Goal: Communication & Community: Participate in discussion

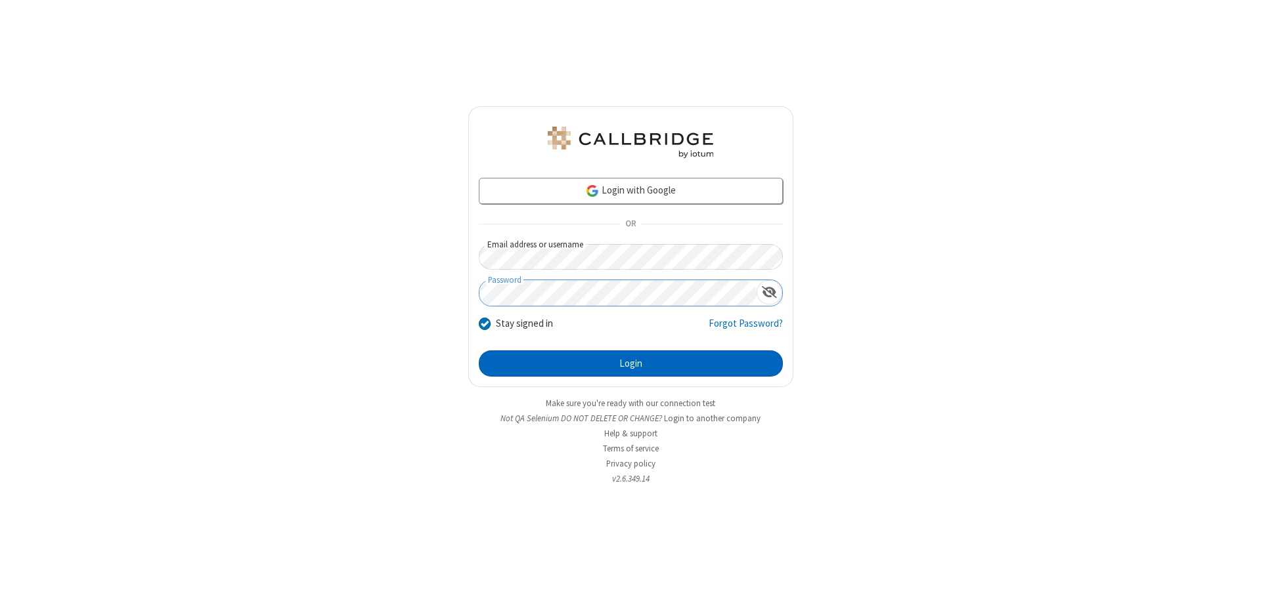
click at [630, 364] on button "Login" at bounding box center [631, 364] width 304 height 26
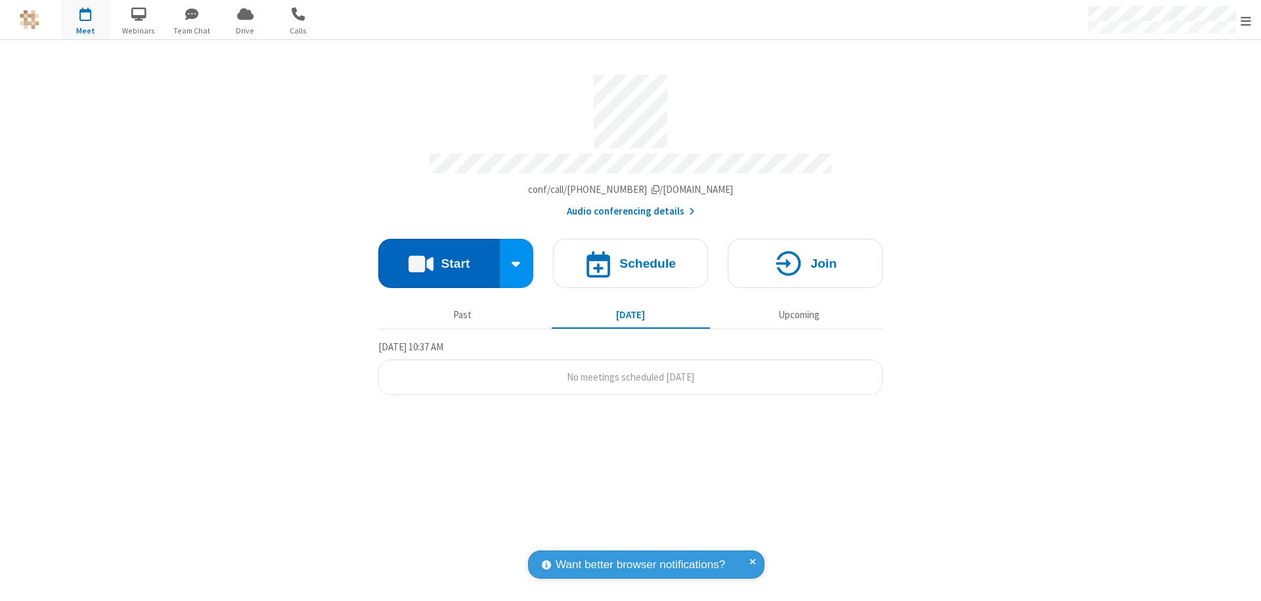
click at [439, 257] on button "Start" at bounding box center [438, 263] width 121 height 49
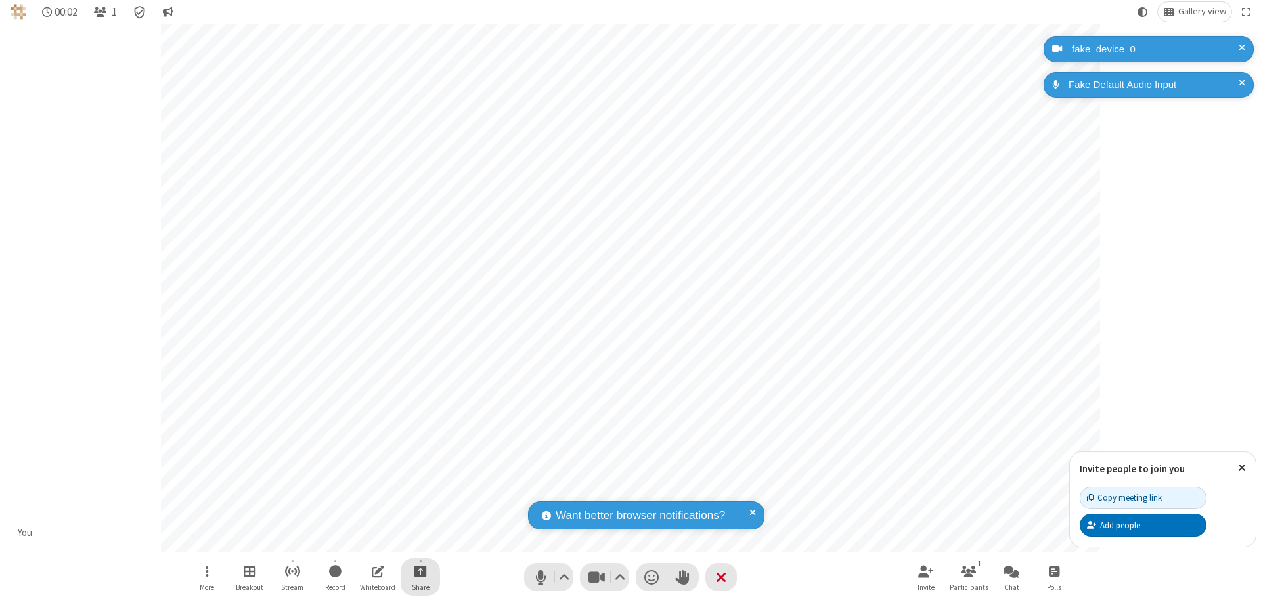
click at [420, 571] on span "Start sharing" at bounding box center [420, 571] width 12 height 16
click at [367, 540] on span "Share my screen" at bounding box center [367, 540] width 15 height 11
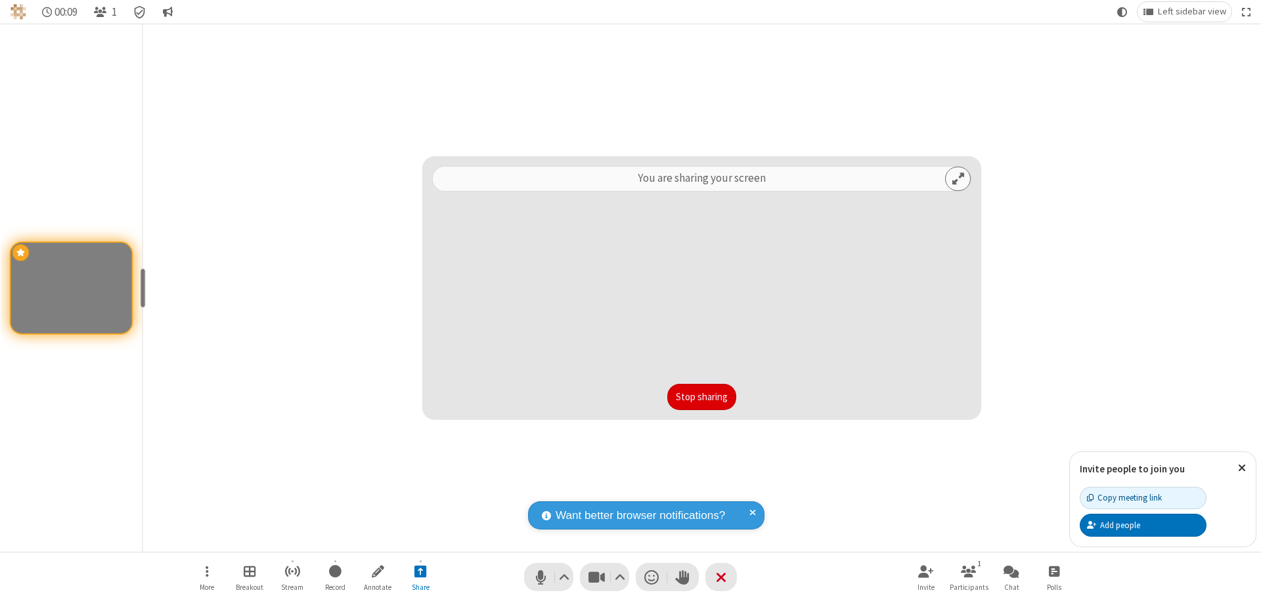
click at [701, 397] on button "Stop sharing" at bounding box center [701, 397] width 69 height 26
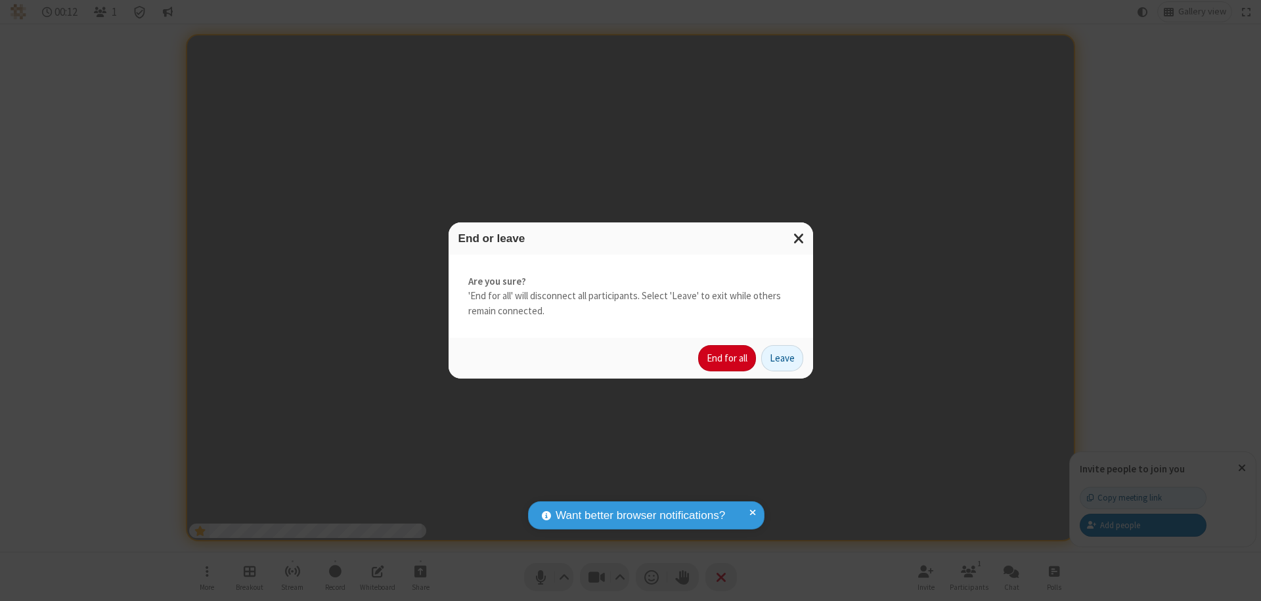
click at [728, 359] on button "End for all" at bounding box center [727, 358] width 58 height 26
